Goal: Information Seeking & Learning: Learn about a topic

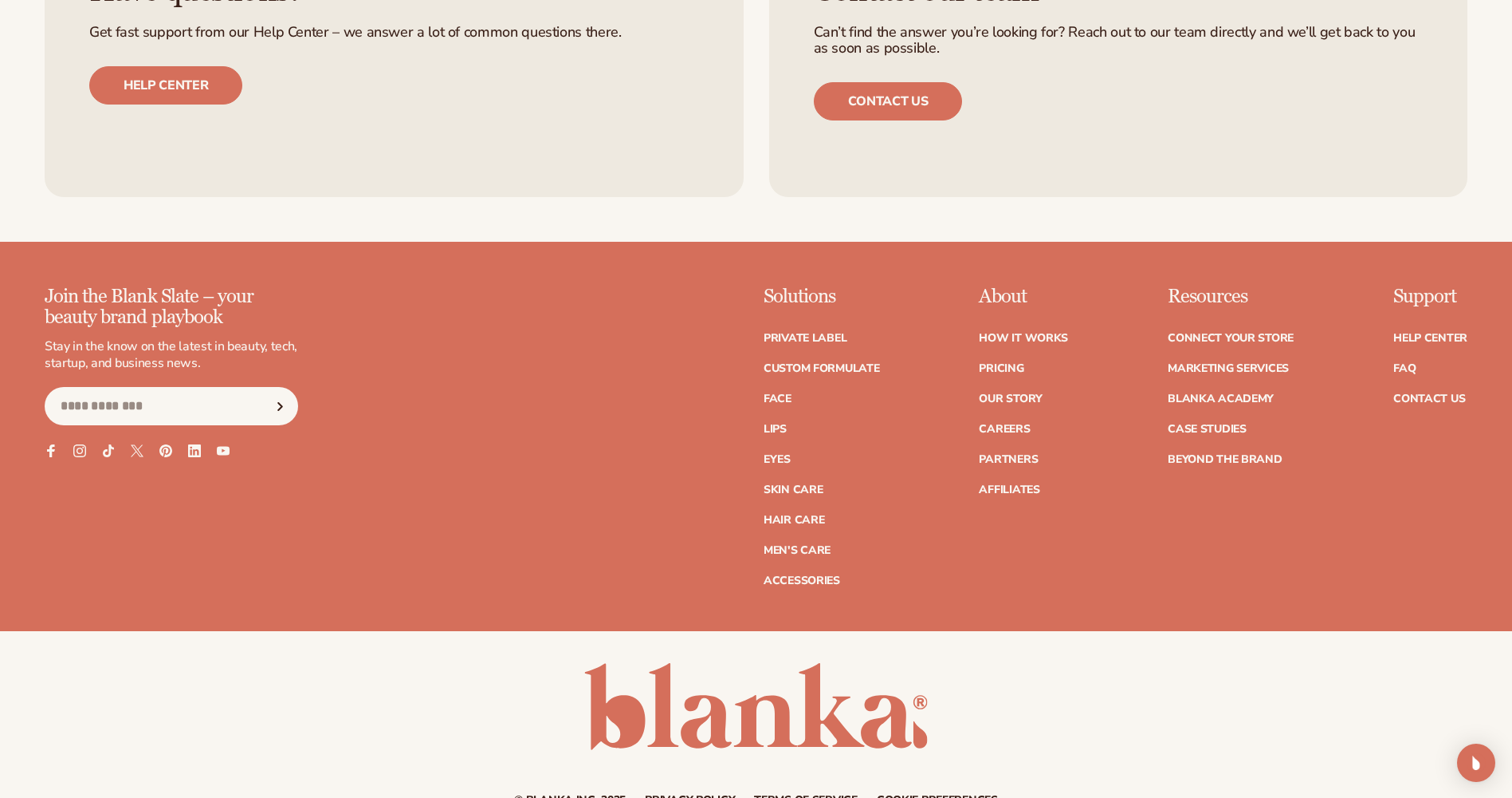
scroll to position [7170, 0]
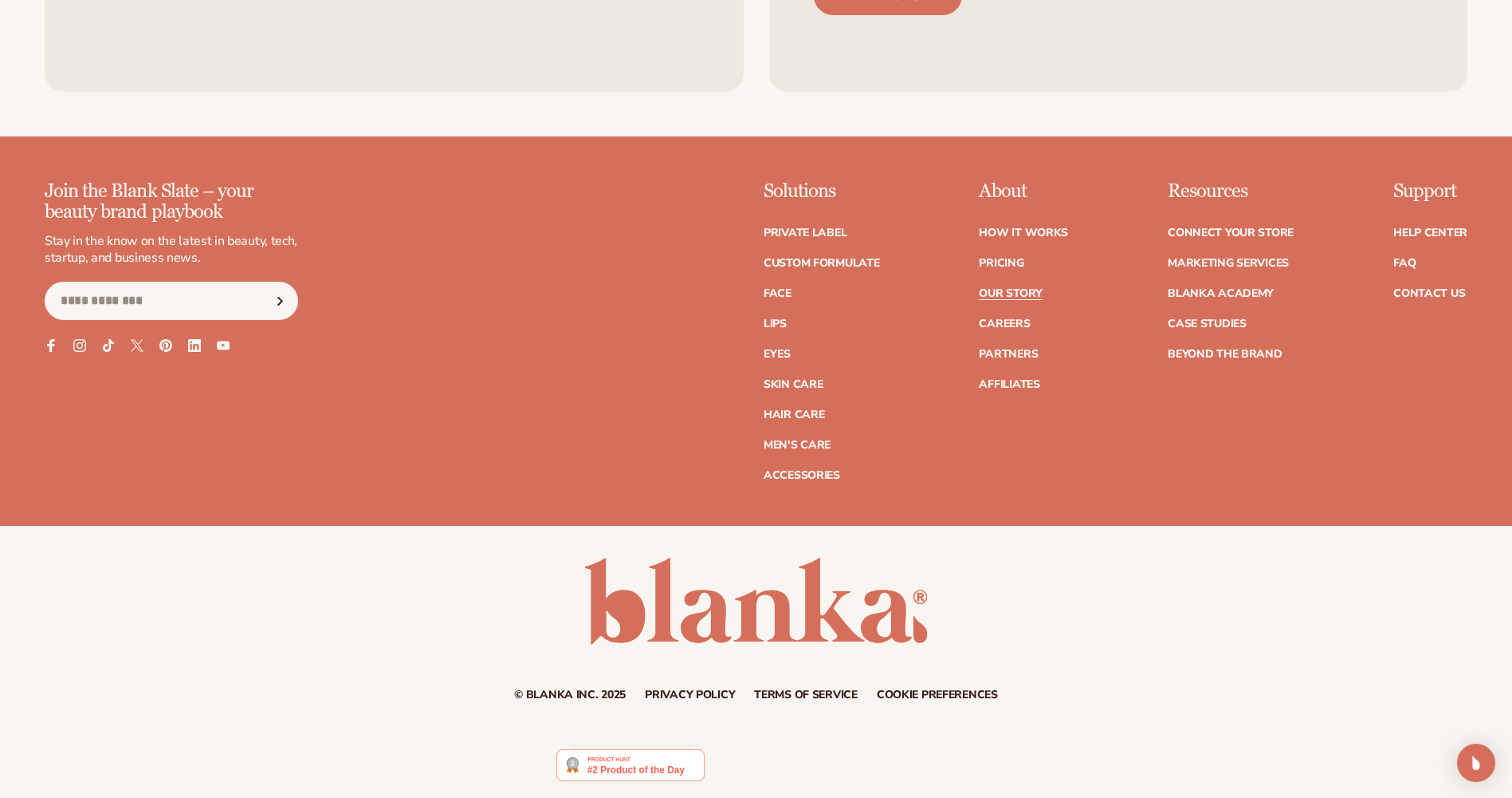
click at [1005, 290] on link "Our Story" at bounding box center [1011, 293] width 63 height 11
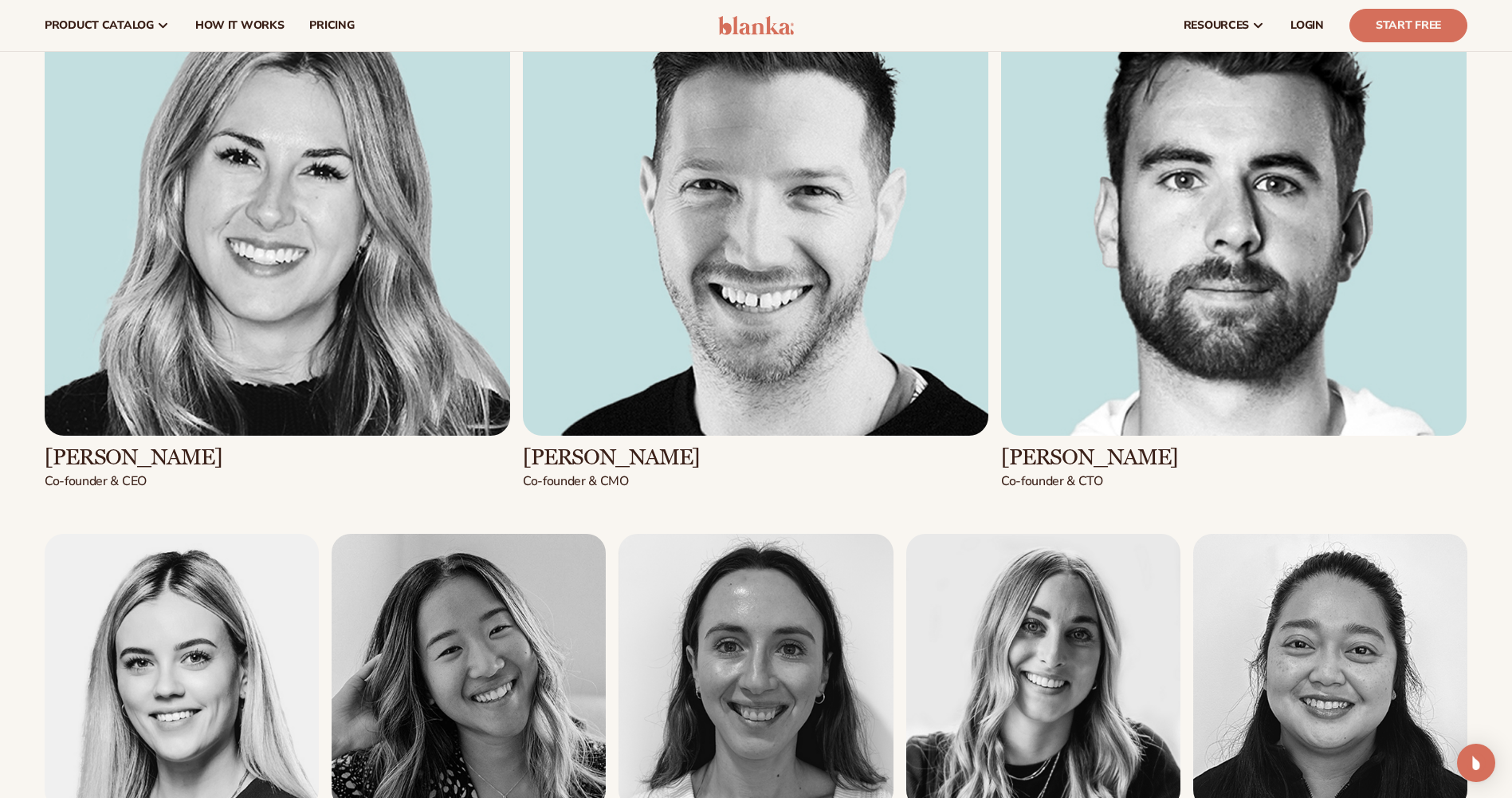
scroll to position [2103, 0]
